Goal: Task Accomplishment & Management: Complete application form

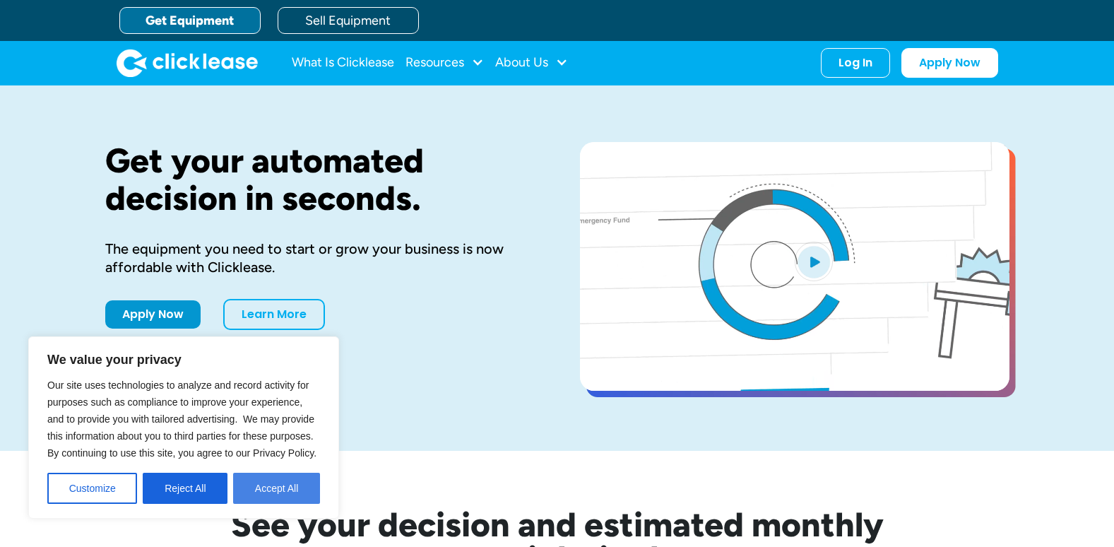
click at [271, 492] on button "Accept All" at bounding box center [276, 488] width 87 height 31
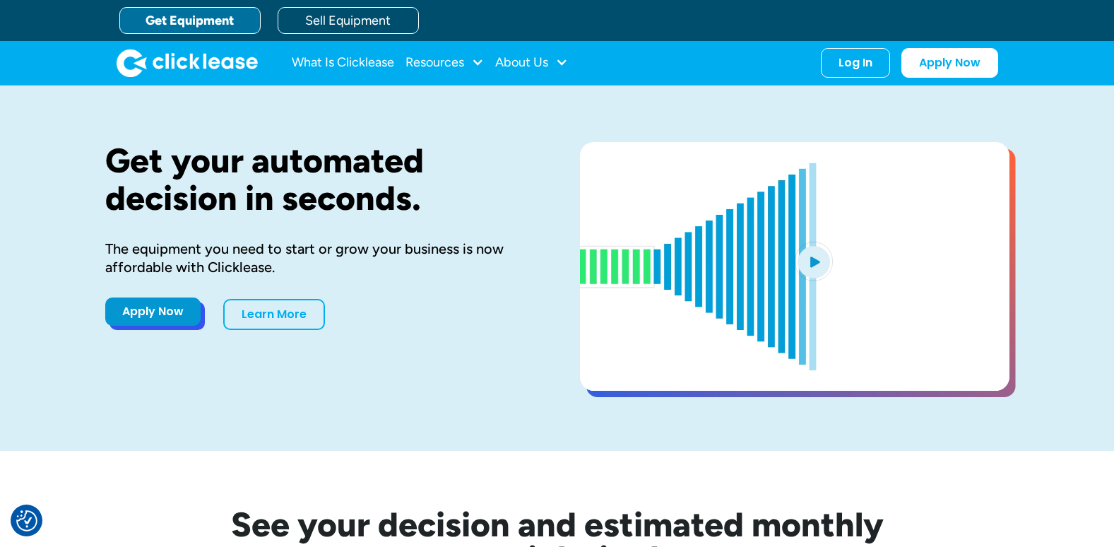
click at [129, 317] on link "Apply Now" at bounding box center [152, 311] width 95 height 28
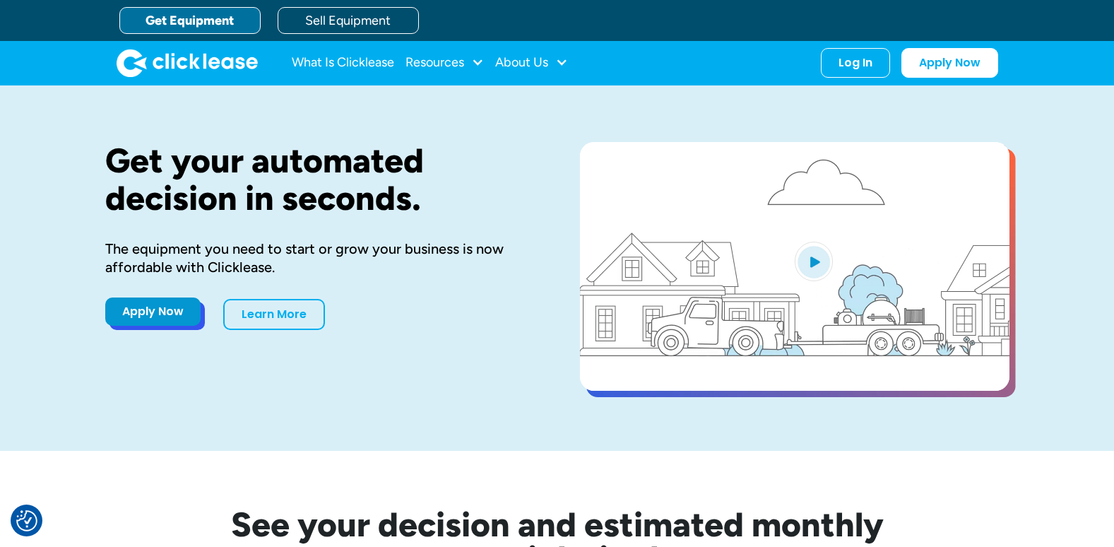
click at [150, 321] on link "Apply Now" at bounding box center [152, 311] width 95 height 28
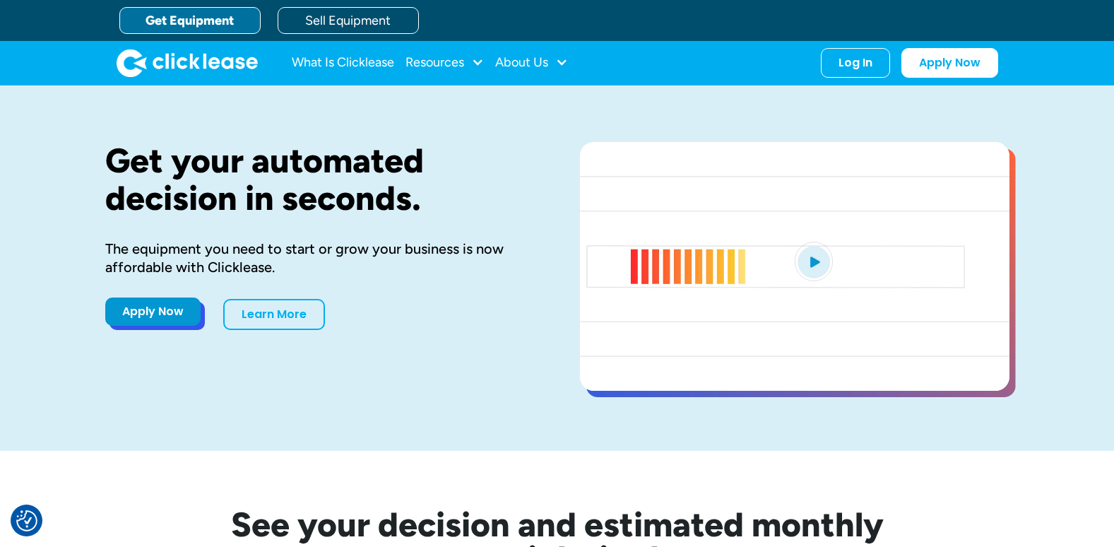
click at [176, 321] on link "Apply Now" at bounding box center [152, 311] width 95 height 28
